Goal: Download file/media

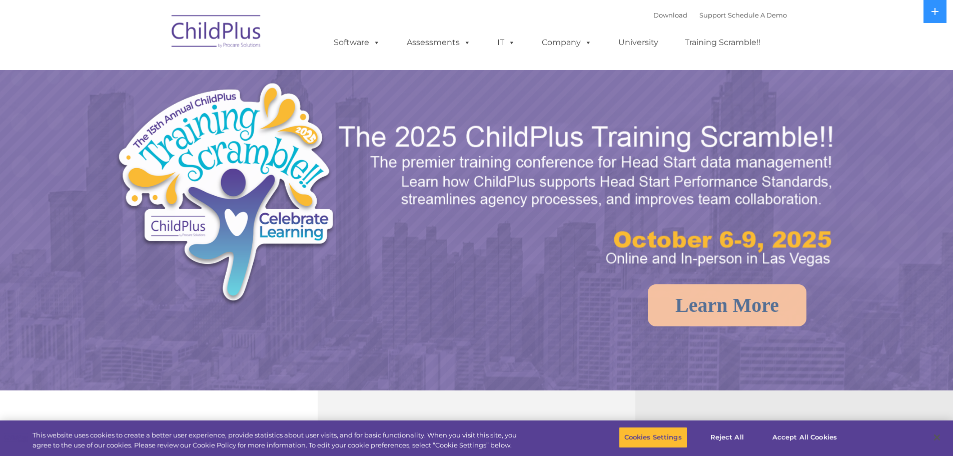
select select "MEDIUM"
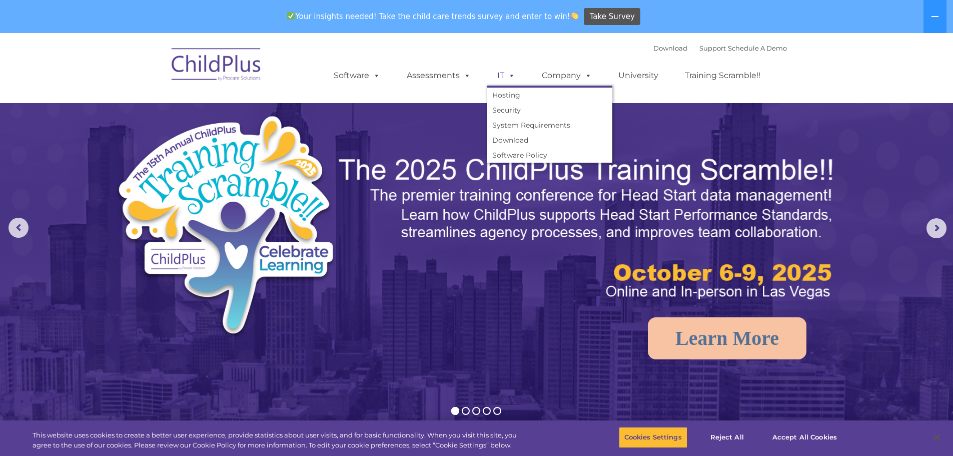
click at [513, 74] on span at bounding box center [509, 76] width 11 height 10
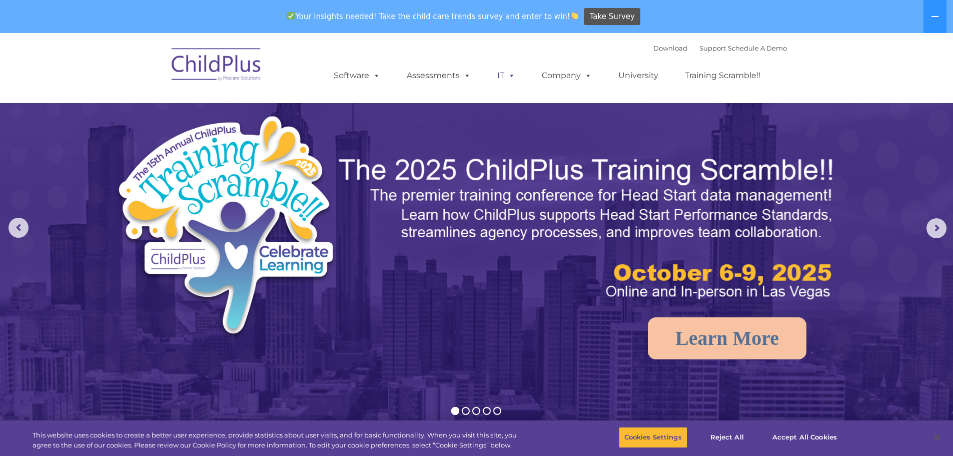
click at [513, 74] on span at bounding box center [509, 76] width 11 height 10
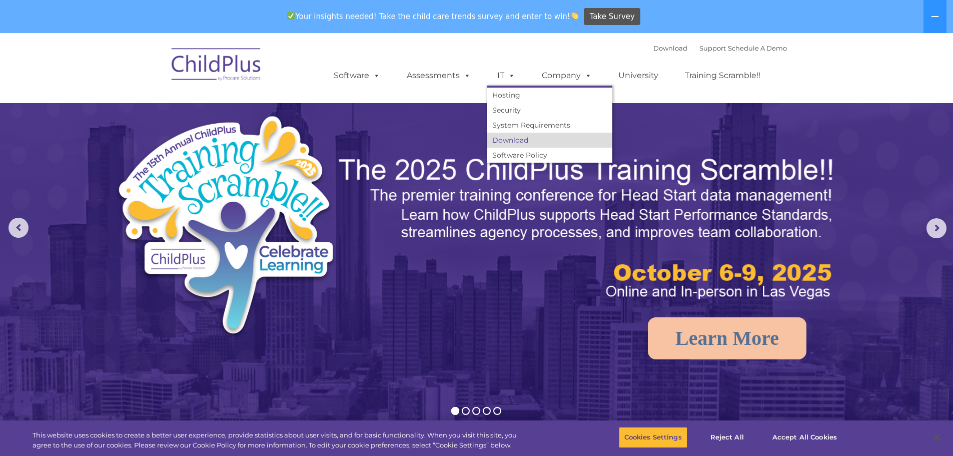
click at [524, 137] on link "Download" at bounding box center [549, 140] width 125 height 15
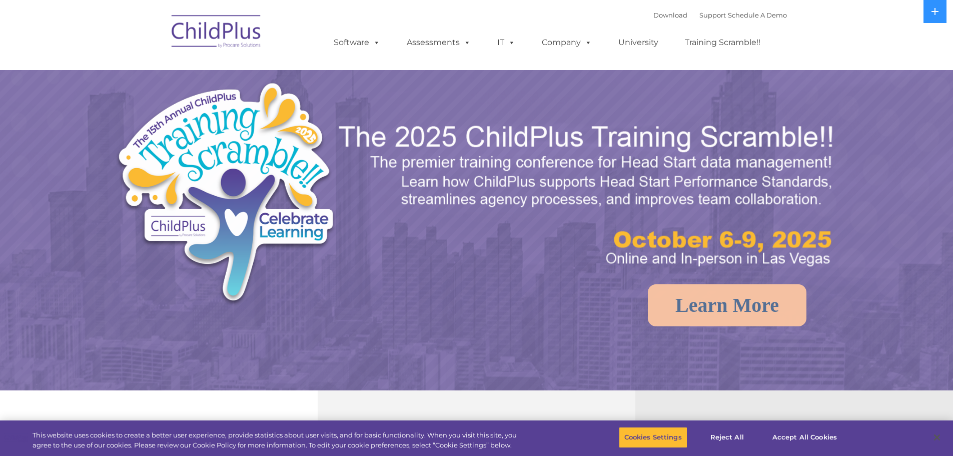
select select "MEDIUM"
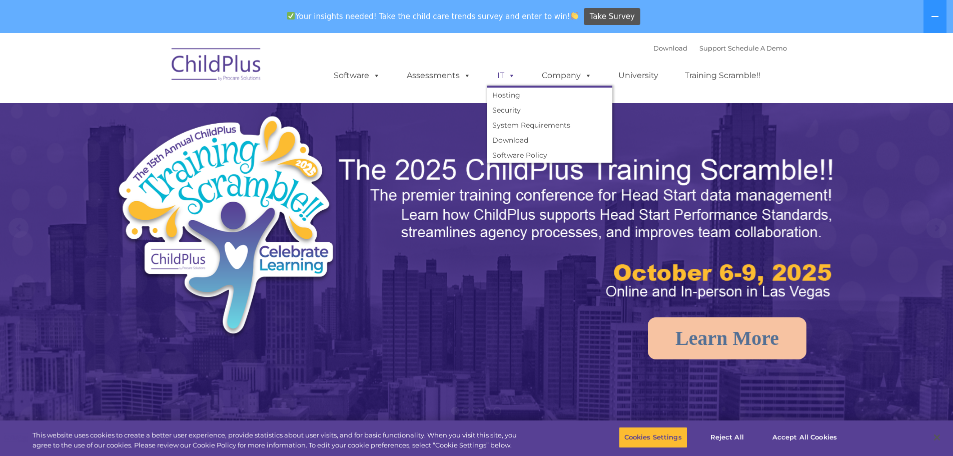
click at [507, 71] on span at bounding box center [509, 76] width 11 height 10
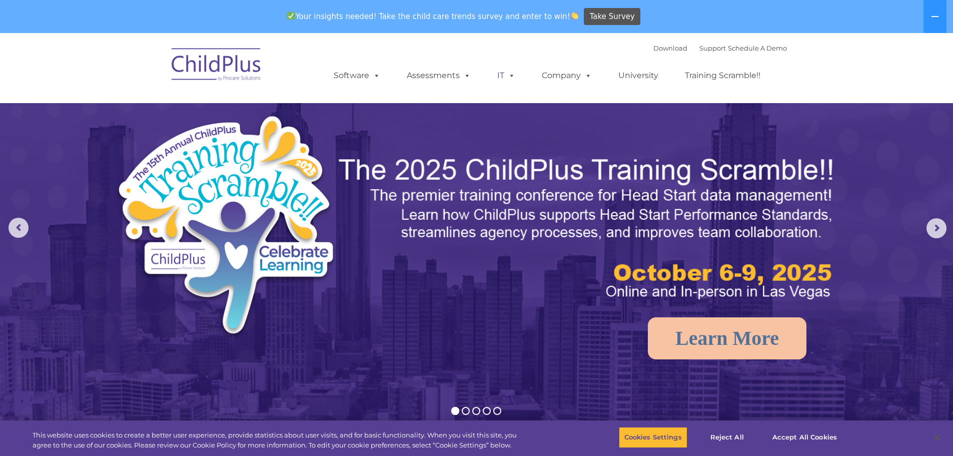
click at [500, 76] on link "IT" at bounding box center [506, 76] width 38 height 20
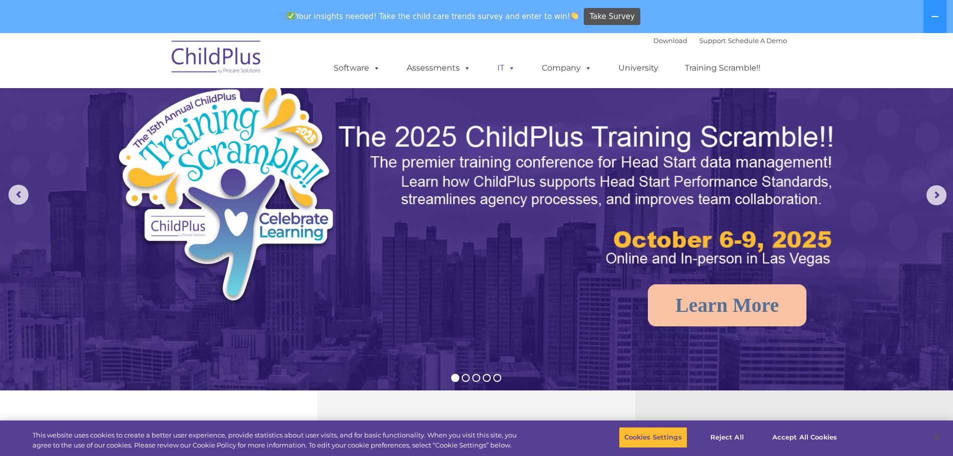
click at [501, 71] on link "IT" at bounding box center [506, 68] width 38 height 20
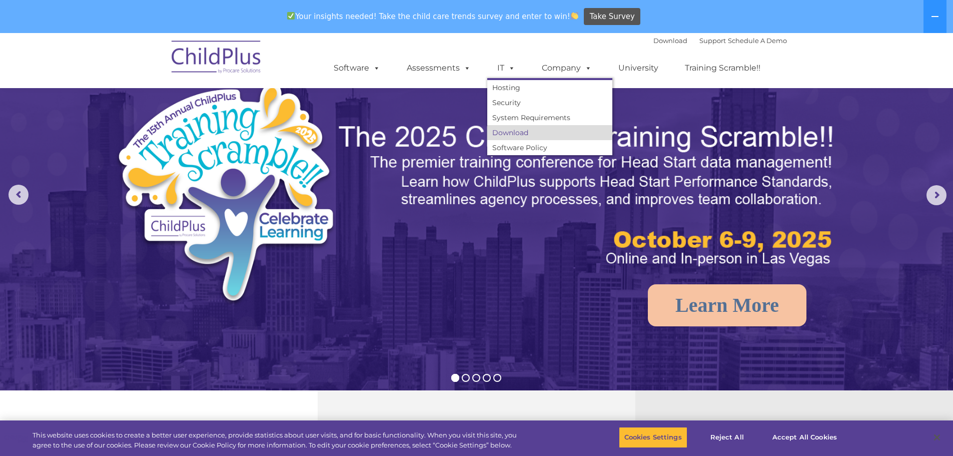
click at [526, 133] on link "Download" at bounding box center [549, 132] width 125 height 15
